Goal: Transaction & Acquisition: Purchase product/service

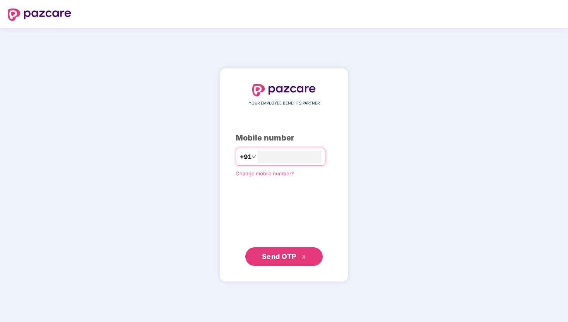
type input "**********"
click at [305, 262] on button "Send OTP" at bounding box center [283, 256] width 77 height 19
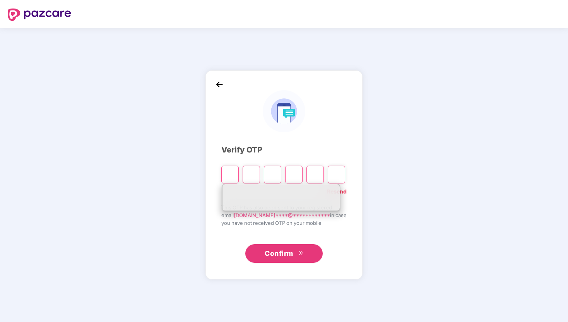
type input "*"
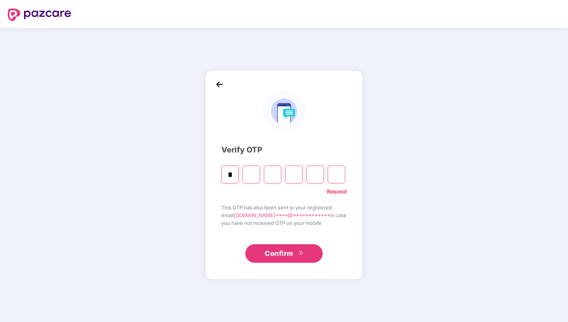
type input "*"
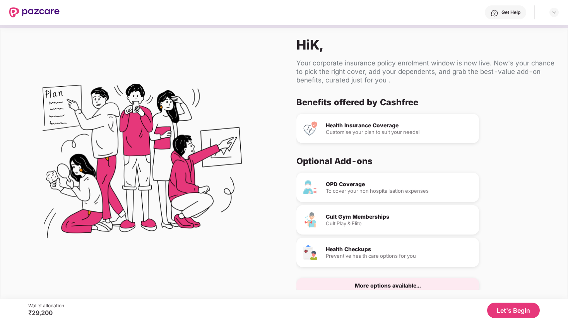
click at [510, 312] on button "Let's Begin" at bounding box center [513, 310] width 53 height 15
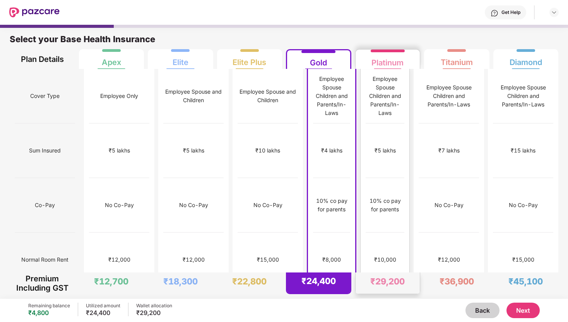
click at [390, 310] on div "No limit" at bounding box center [385, 314] width 19 height 9
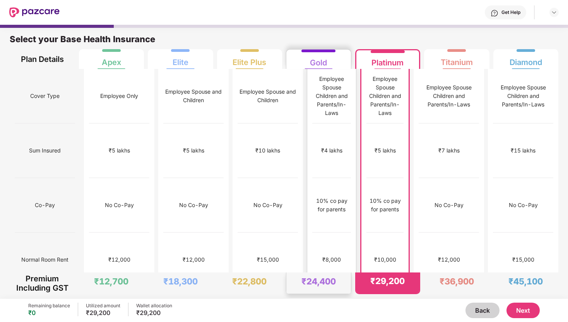
click at [333, 287] on div "No limit" at bounding box center [331, 314] width 39 height 55
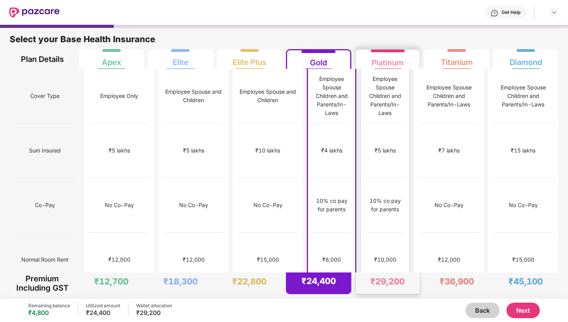
click at [385, 287] on div "No limit" at bounding box center [385, 314] width 39 height 55
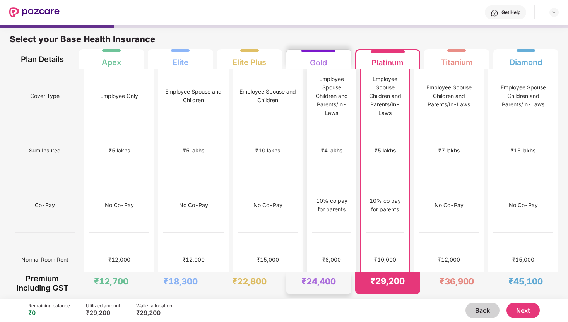
click at [331, 287] on div "No limit" at bounding box center [331, 314] width 39 height 55
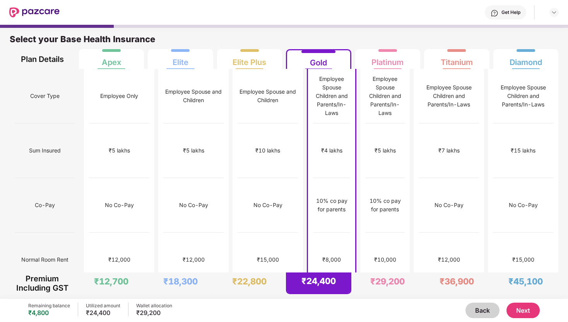
click at [514, 316] on button "Next" at bounding box center [522, 310] width 33 height 15
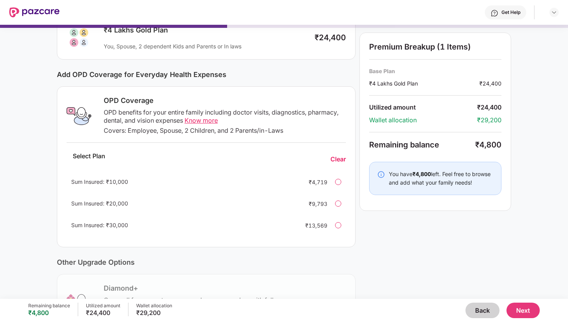
scroll to position [64, 0]
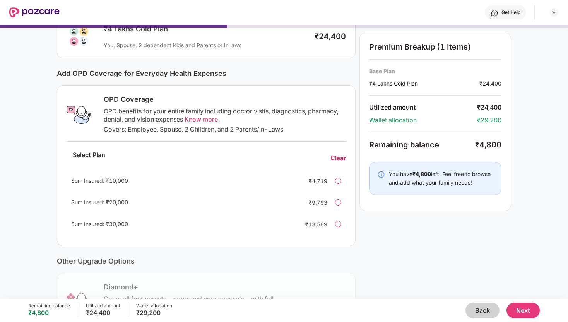
click at [336, 181] on div at bounding box center [338, 181] width 6 height 6
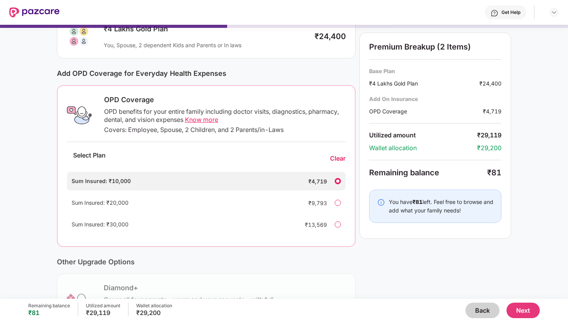
click at [336, 181] on div at bounding box center [338, 181] width 6 height 6
click at [337, 159] on div "Clear" at bounding box center [337, 158] width 15 height 8
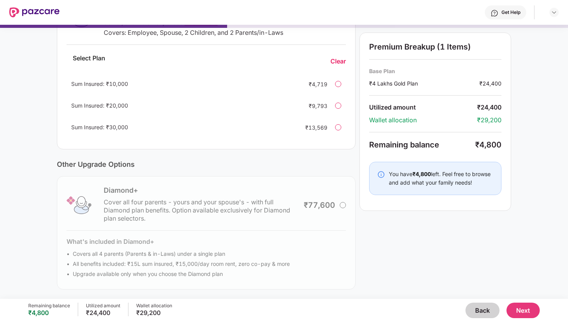
scroll to position [0, 0]
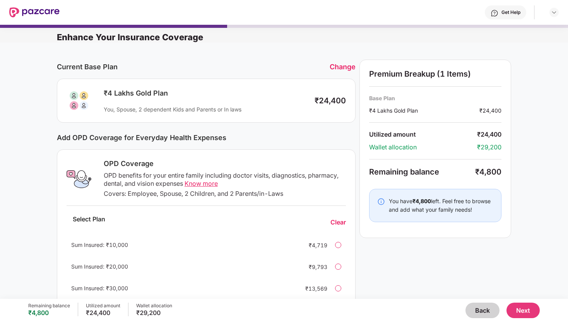
click at [524, 309] on button "Next" at bounding box center [522, 310] width 33 height 15
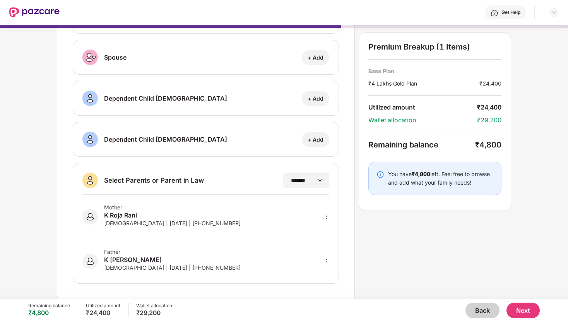
scroll to position [80, 0]
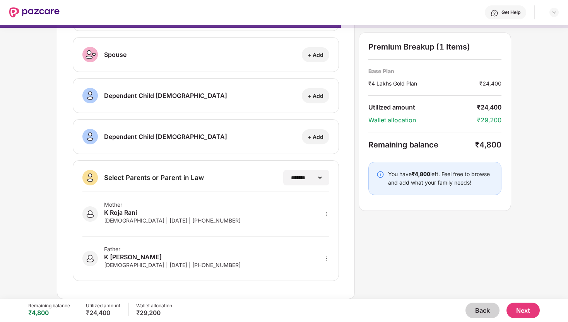
click at [278, 205] on div "Mother [PERSON_NAME] [DEMOGRAPHIC_DATA] | [DATE] | [PHONE_NUMBER]" at bounding box center [205, 214] width 247 height 44
click at [303, 178] on select "**********" at bounding box center [306, 177] width 34 height 6
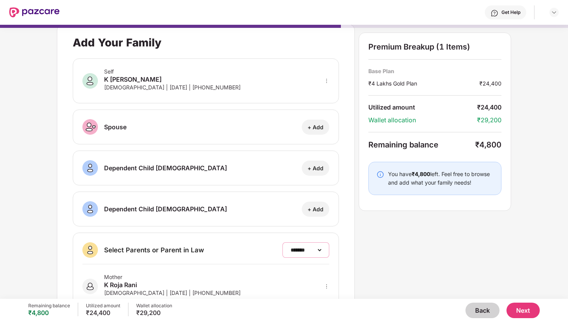
scroll to position [0, 0]
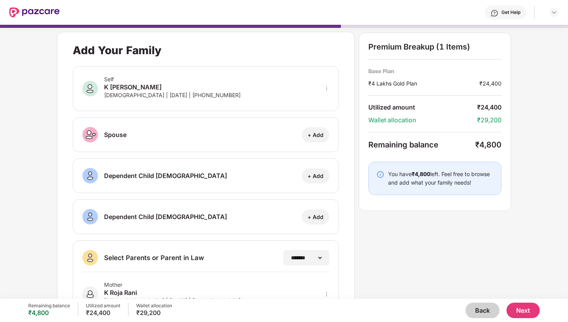
click at [529, 314] on button "Next" at bounding box center [522, 310] width 33 height 15
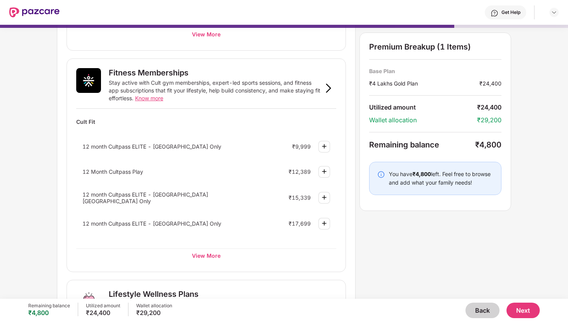
scroll to position [277, 0]
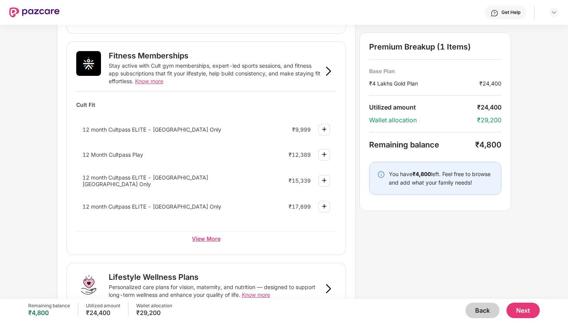
click at [210, 238] on div "View More" at bounding box center [206, 238] width 260 height 14
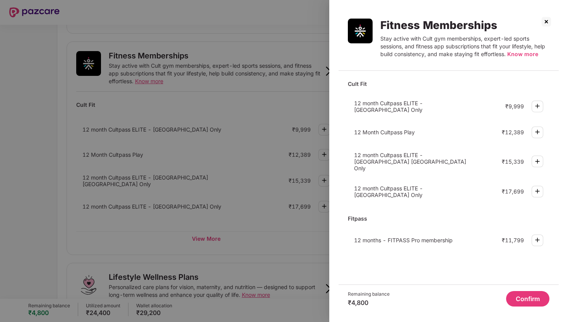
click at [283, 255] on div at bounding box center [284, 161] width 568 height 322
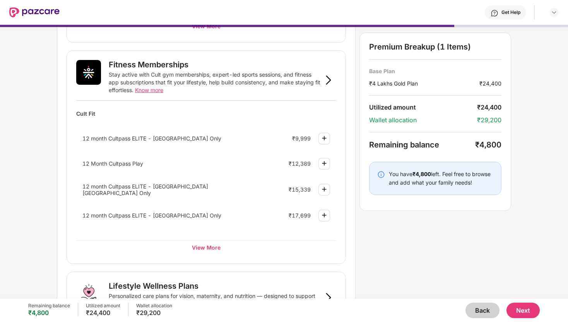
scroll to position [266, 0]
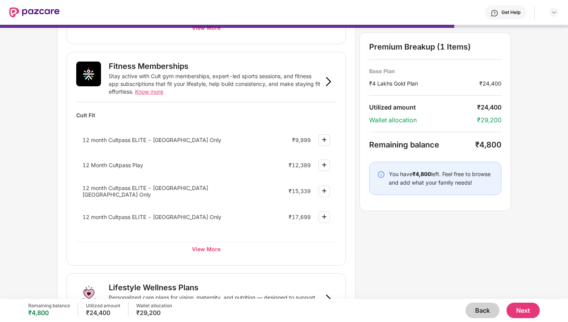
click at [172, 142] on span "12 month Cultpass ELITE - [GEOGRAPHIC_DATA] Only" at bounding box center [151, 140] width 139 height 7
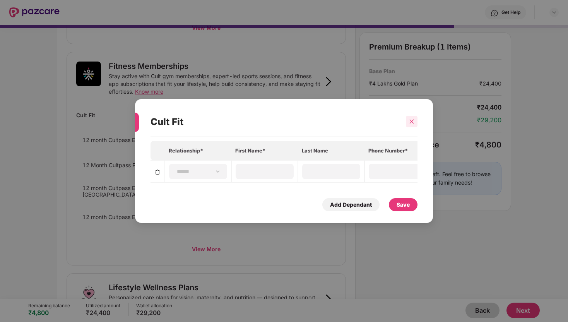
click at [411, 122] on icon "close" at bounding box center [412, 122] width 4 height 4
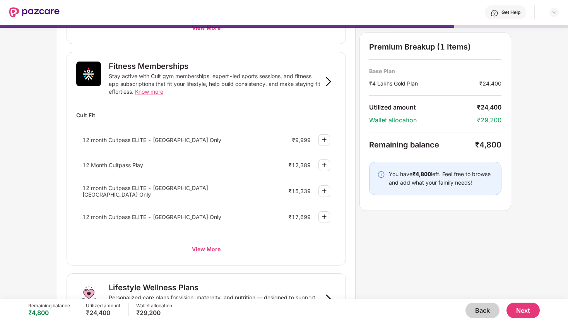
click at [330, 81] on img at bounding box center [328, 81] width 9 height 9
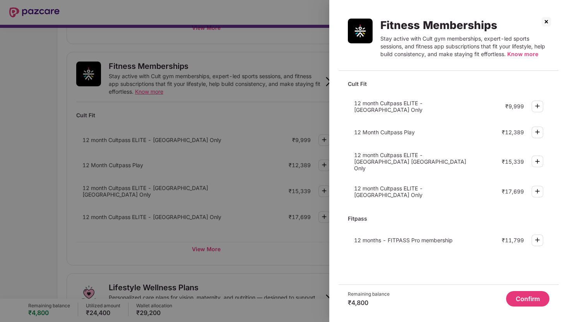
click at [388, 104] on span "12 month Cultpass ELITE - [GEOGRAPHIC_DATA] Only" at bounding box center [388, 106] width 69 height 13
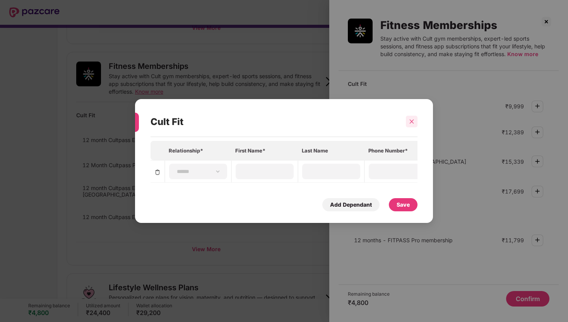
click at [409, 117] on div at bounding box center [412, 122] width 12 height 12
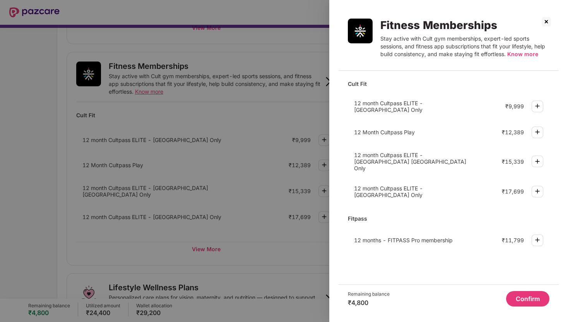
click at [524, 54] on span "Know more" at bounding box center [522, 54] width 31 height 7
click at [410, 132] on span "12 Month Cultpass Play" at bounding box center [384, 132] width 61 height 7
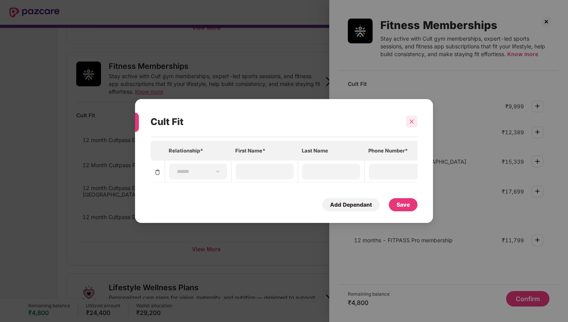
click at [415, 121] on div at bounding box center [412, 122] width 12 height 12
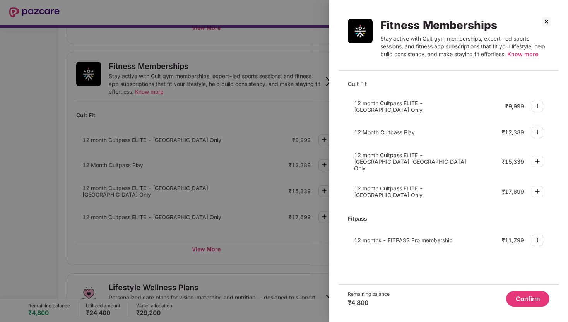
click at [549, 20] on img at bounding box center [546, 21] width 12 height 12
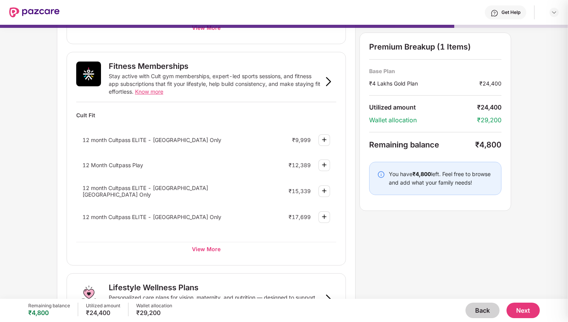
click at [549, 20] on div at bounding box center [284, 161] width 568 height 322
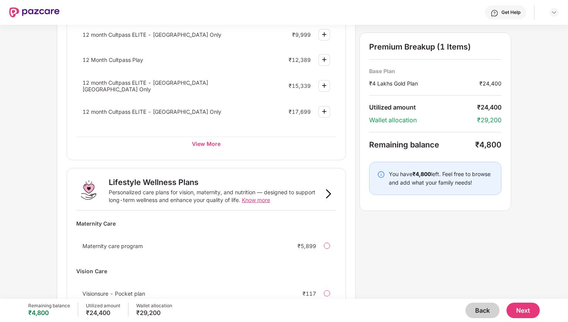
scroll to position [440, 0]
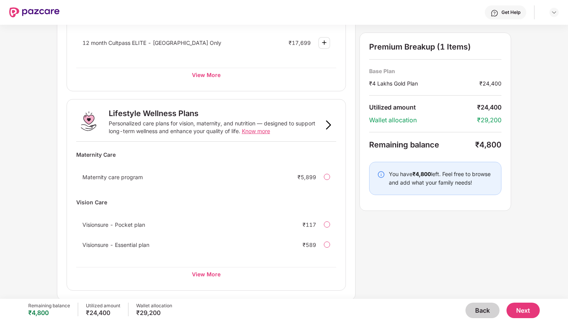
click at [484, 310] on button "Back" at bounding box center [482, 310] width 34 height 15
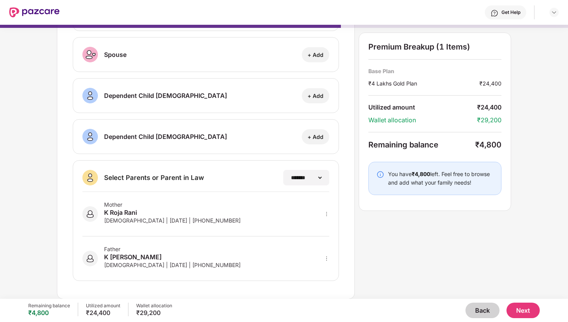
click at [484, 310] on button "Back" at bounding box center [482, 310] width 34 height 15
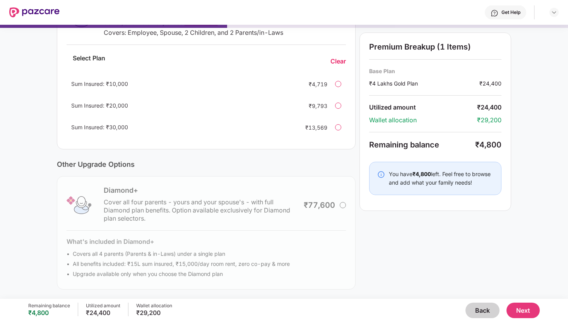
click at [484, 310] on button "Back" at bounding box center [482, 310] width 34 height 15
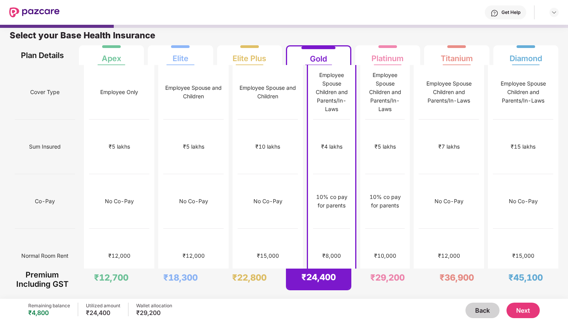
scroll to position [4, 0]
click at [366, 283] on div "No limit" at bounding box center [385, 310] width 39 height 55
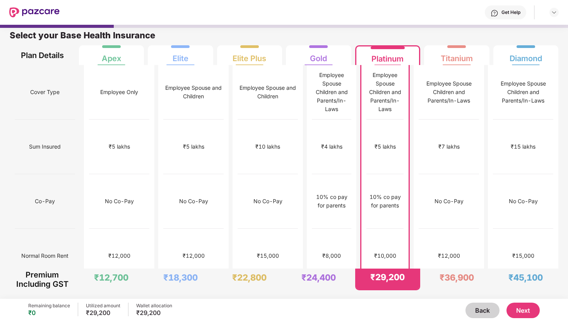
click at [528, 318] on div "Remaining balance ₹0 Utilized amount ₹29,200 Wallet allocation ₹29,200 Back Next" at bounding box center [283, 310] width 511 height 23
click at [528, 312] on button "Next" at bounding box center [522, 310] width 33 height 15
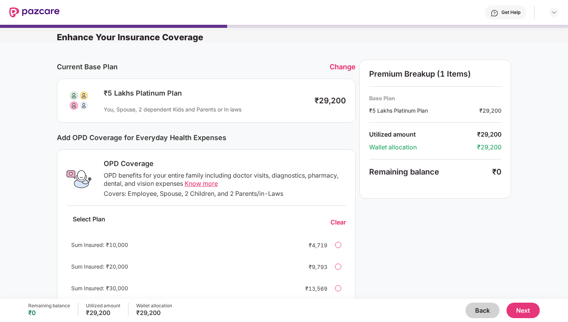
click at [528, 312] on button "Next" at bounding box center [522, 310] width 33 height 15
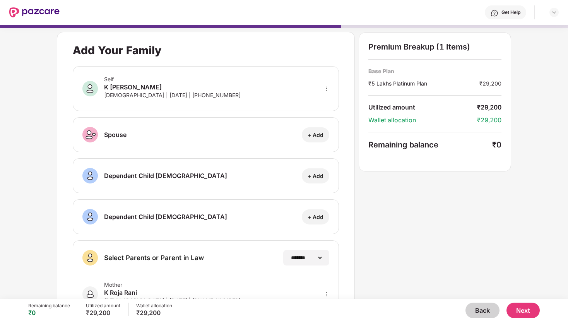
click at [528, 312] on button "Next" at bounding box center [522, 310] width 33 height 15
